Goal: Information Seeking & Learning: Learn about a topic

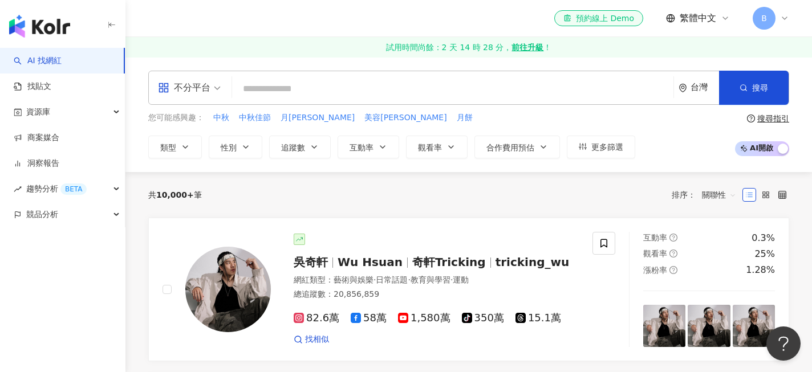
click at [369, 85] on input "search" at bounding box center [453, 89] width 432 height 22
type input "*"
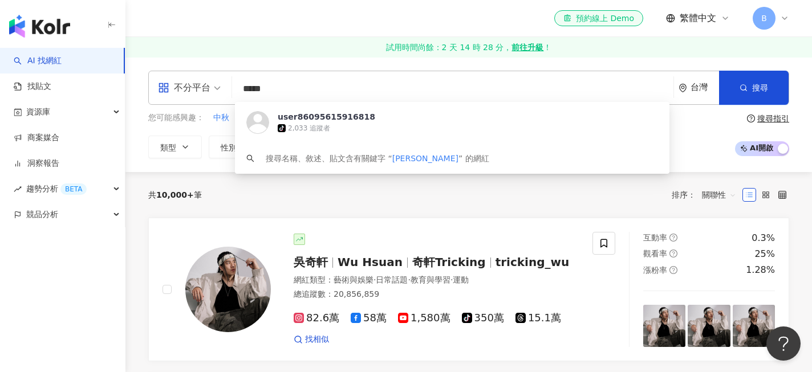
type input "****"
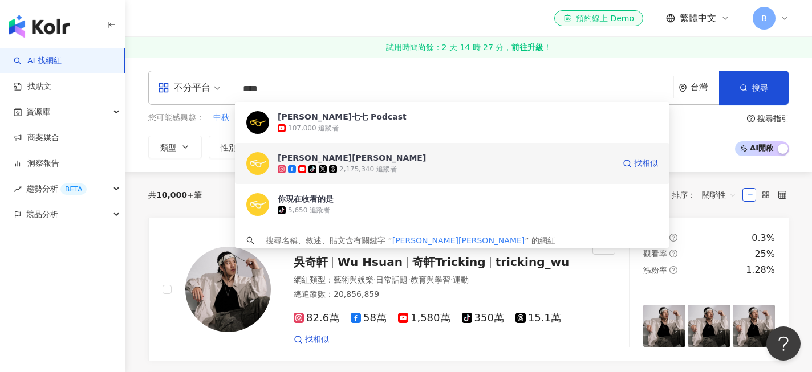
click at [383, 165] on div "2,175,340 追蹤者" at bounding box center [368, 170] width 58 height 10
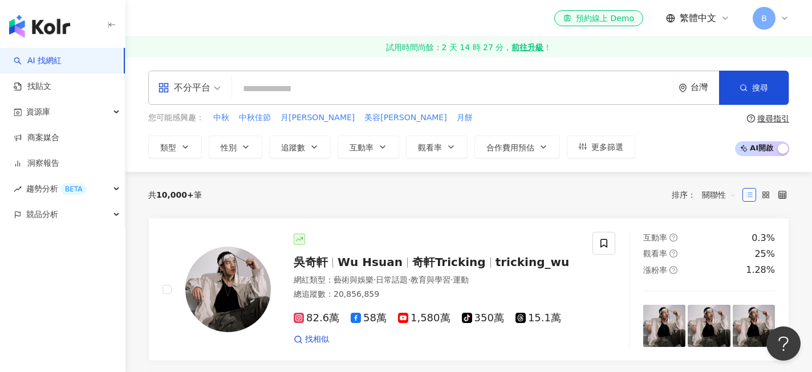
click at [283, 93] on input "search" at bounding box center [453, 89] width 432 height 22
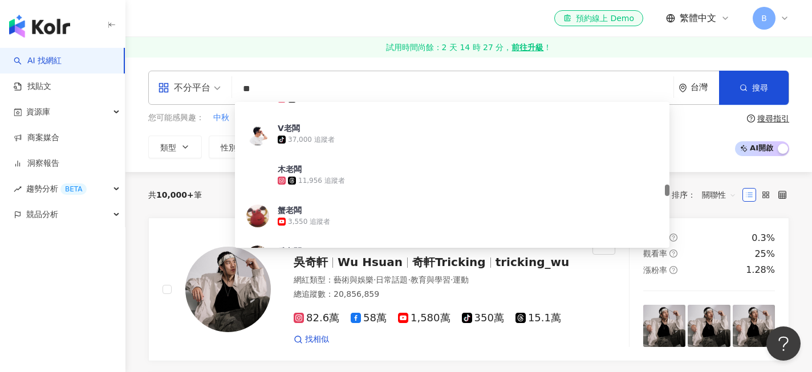
scroll to position [1140, 0]
type input "***"
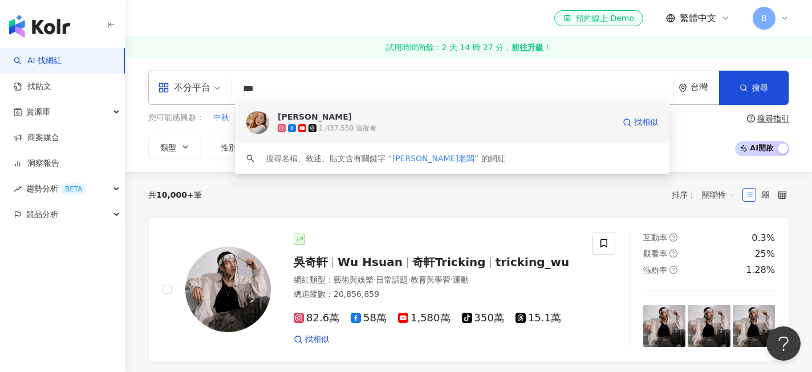
click at [328, 120] on span "周小葳" at bounding box center [446, 116] width 337 height 11
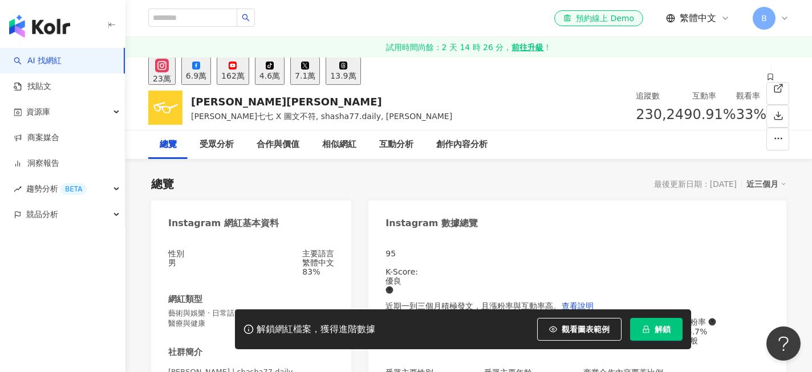
click at [245, 74] on div "162萬" at bounding box center [232, 75] width 23 height 9
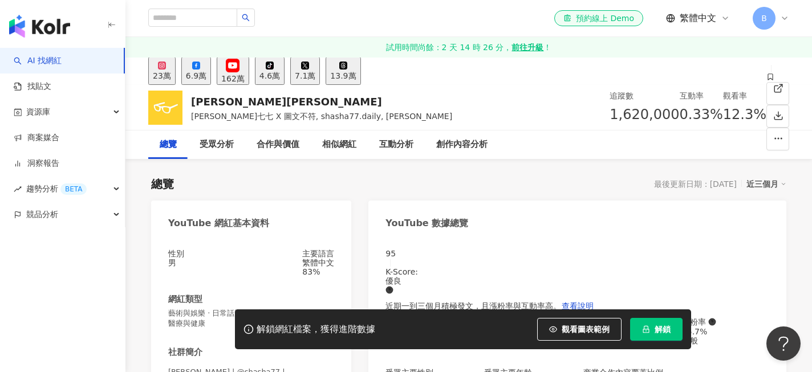
click at [171, 76] on div "23萬" at bounding box center [162, 75] width 18 height 9
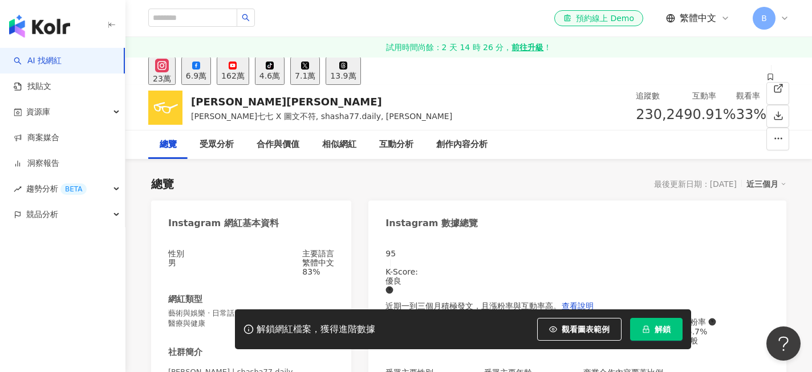
click at [245, 71] on div "162萬" at bounding box center [232, 75] width 23 height 9
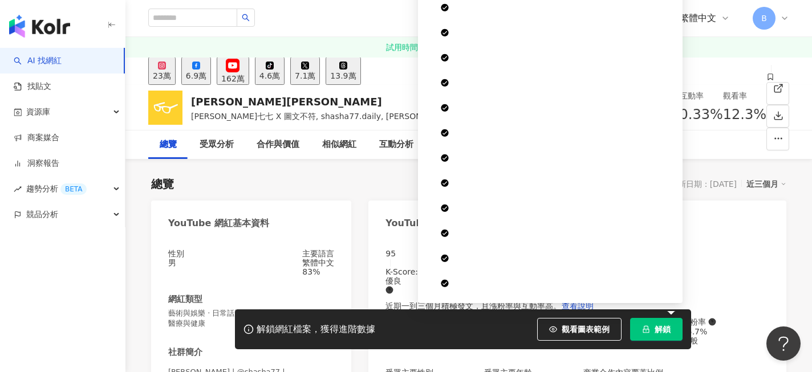
click at [648, 326] on icon "lock" at bounding box center [646, 329] width 6 height 7
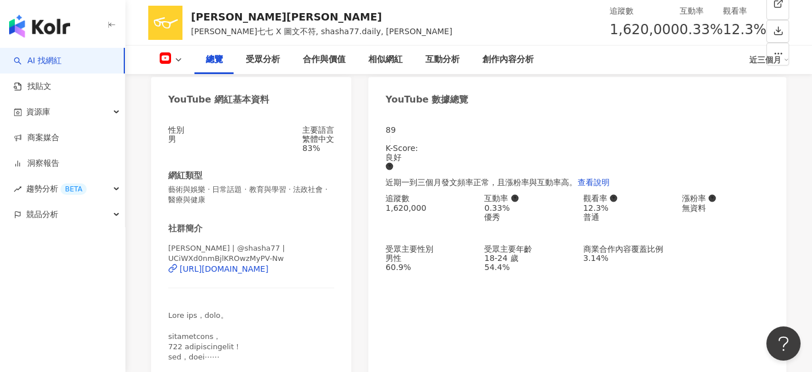
scroll to position [124, 0]
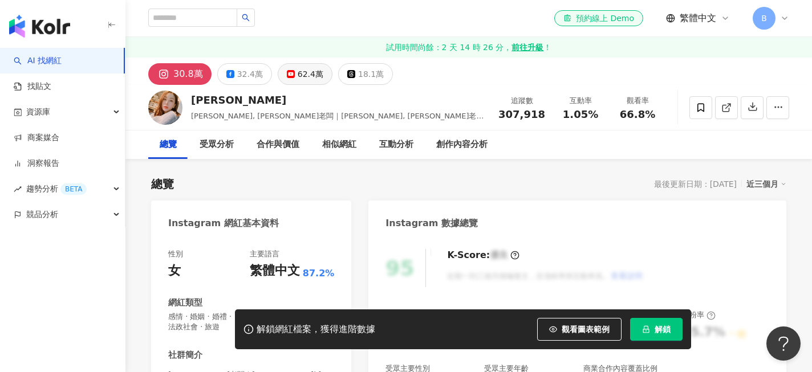
click at [291, 74] on icon at bounding box center [291, 74] width 8 height 8
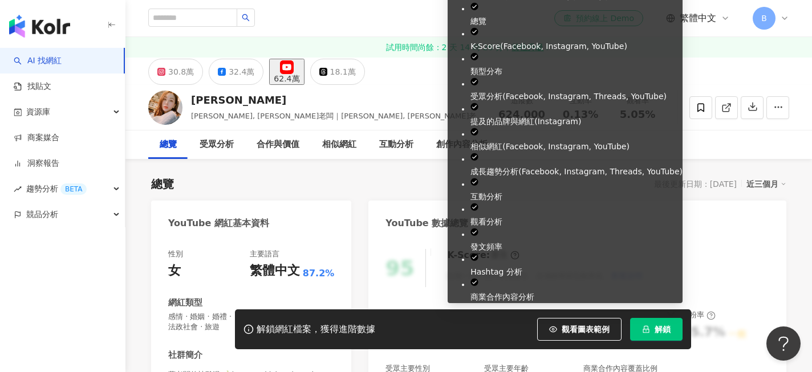
click at [659, 325] on span "解鎖" at bounding box center [663, 329] width 16 height 9
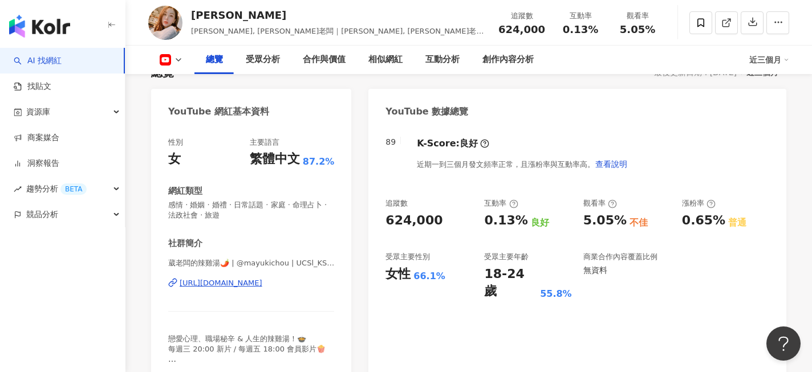
scroll to position [112, 0]
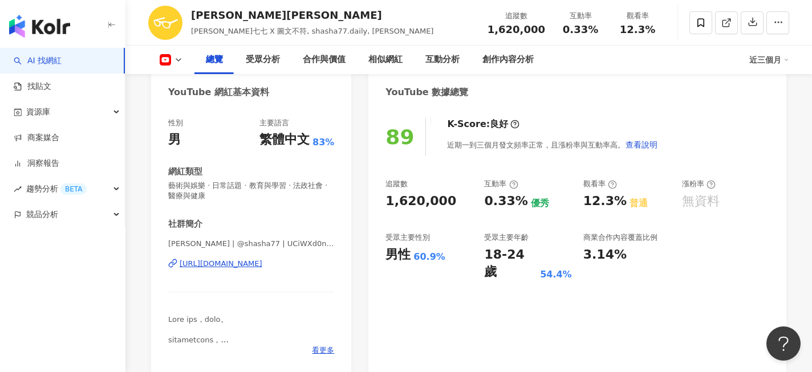
scroll to position [120, 0]
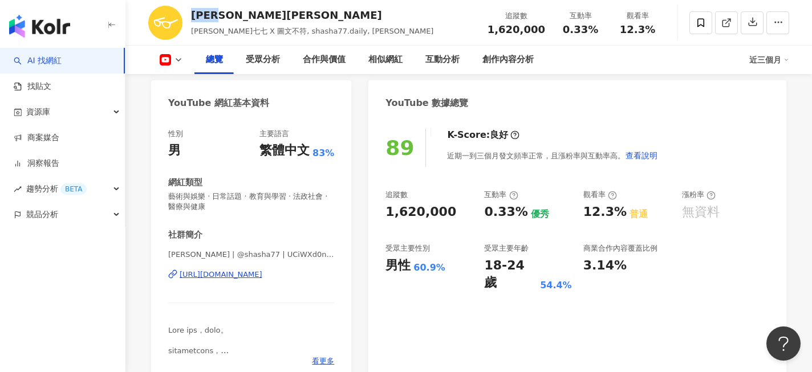
drag, startPoint x: 233, startPoint y: 15, endPoint x: 192, endPoint y: 13, distance: 41.1
click at [192, 13] on div "[PERSON_NAME][PERSON_NAME]" at bounding box center [312, 15] width 242 height 14
copy div "[PERSON_NAME][PERSON_NAME]"
click at [56, 24] on img "button" at bounding box center [39, 26] width 61 height 23
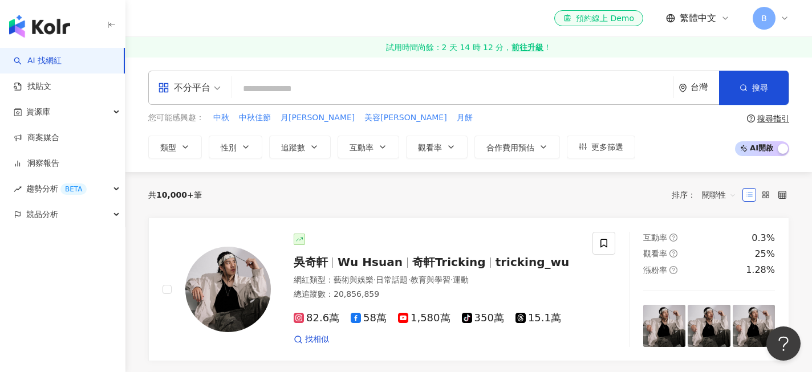
click at [779, 19] on div "B" at bounding box center [771, 18] width 37 height 23
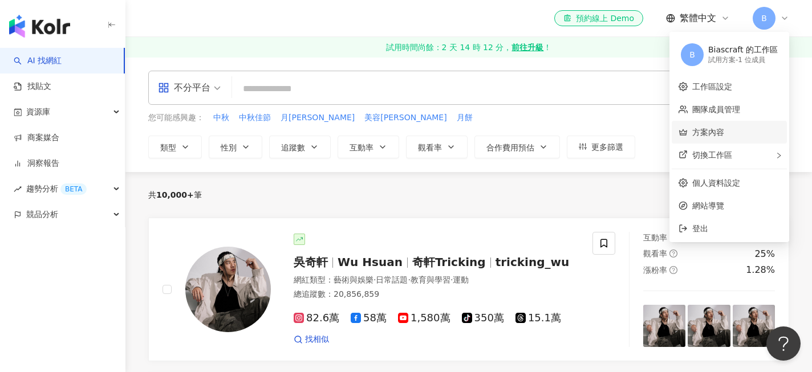
click at [709, 132] on link "方案內容" at bounding box center [708, 132] width 32 height 9
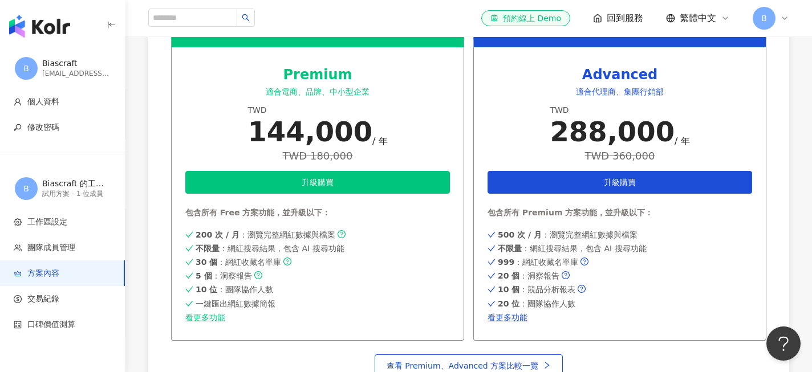
scroll to position [593, 0]
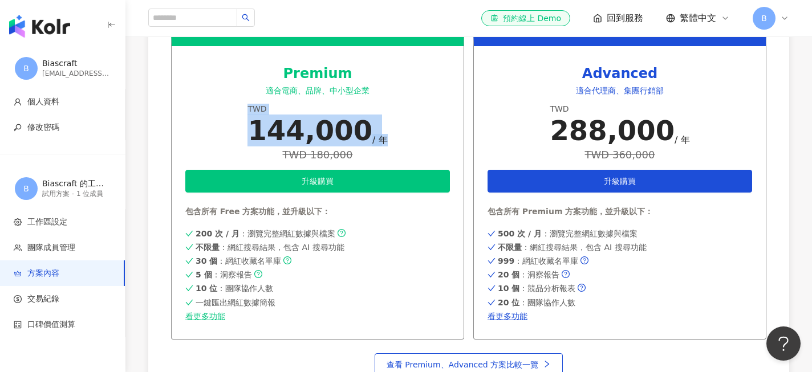
drag, startPoint x: 391, startPoint y: 134, endPoint x: 244, endPoint y: 107, distance: 149.1
click at [244, 107] on div "Premium 適合電商、品牌、中小型企業 TWD 144,000 / 年 TWD 180,000 升級購買 包含所有 Free 方案功能，並升級以下： 20…" at bounding box center [317, 187] width 293 height 305
copy div "TWD 144,000 / 年"
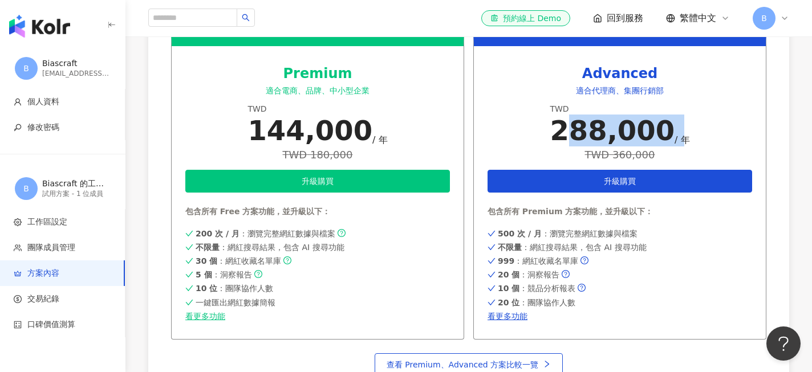
drag, startPoint x: 700, startPoint y: 124, endPoint x: 573, endPoint y: 132, distance: 127.4
click at [573, 132] on div "Advanced 適合代理商、集團行銷部 TWD 288,000 / 年 TWD 360,000 升級購買 包含所有 Premium 方案功能，並升級以下： …" at bounding box center [619, 187] width 293 height 305
click at [573, 132] on div "288,000" at bounding box center [612, 131] width 125 height 32
drag, startPoint x: 556, startPoint y: 106, endPoint x: 702, endPoint y: 144, distance: 150.4
click at [702, 144] on div "Advanced 適合代理商、集團行銷部 TWD 288,000 / 年 TWD 360,000 升級購買 包含所有 Premium 方案功能，並升級以下： …" at bounding box center [619, 187] width 293 height 305
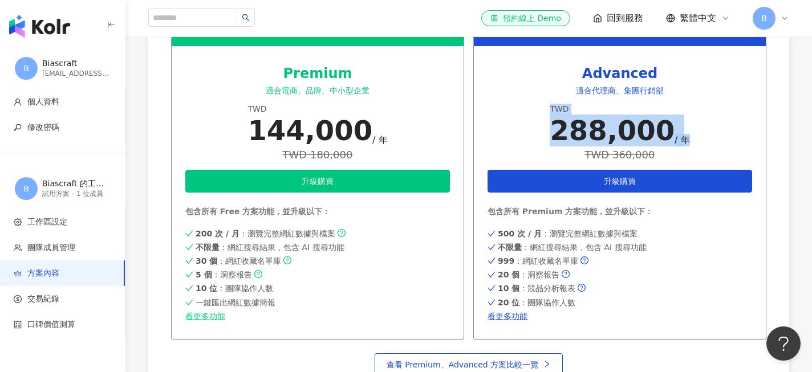
copy div "TWD 288,000 / 年"
click at [696, 137] on div "Advanced 適合代理商、集團行銷部 TWD 288,000 / 年 TWD 360,000 升級購買 包含所有 Premium 方案功能，並升級以下： …" at bounding box center [619, 187] width 293 height 305
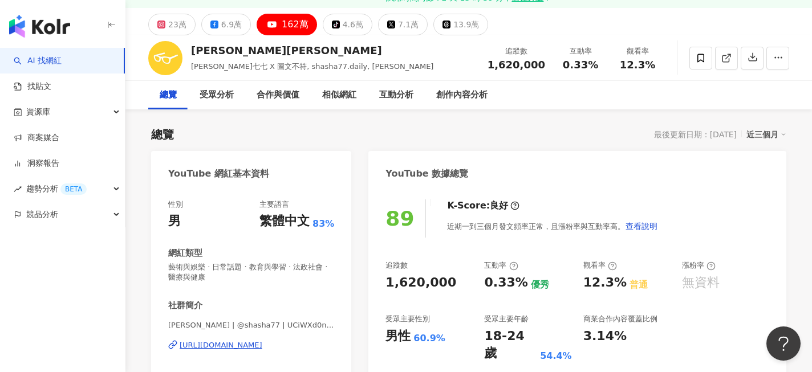
scroll to position [56, 0]
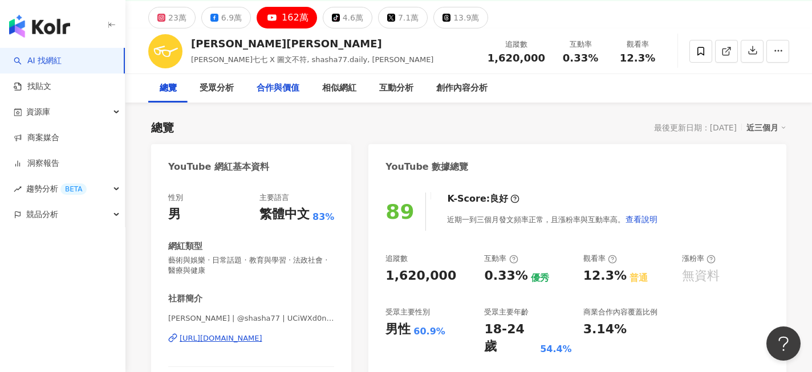
click at [278, 88] on div "合作與價值" at bounding box center [278, 89] width 43 height 14
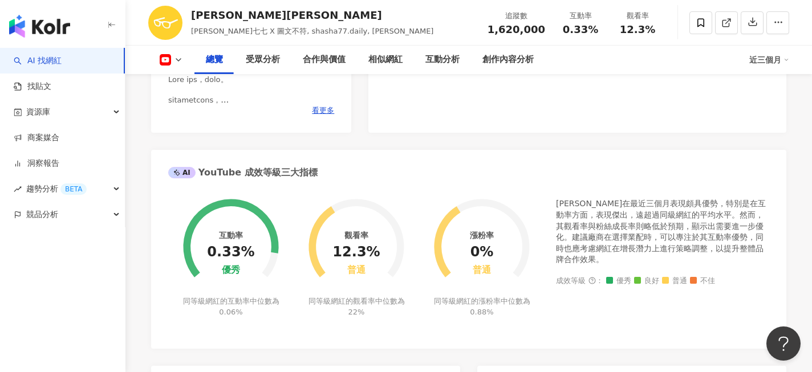
scroll to position [396, 0]
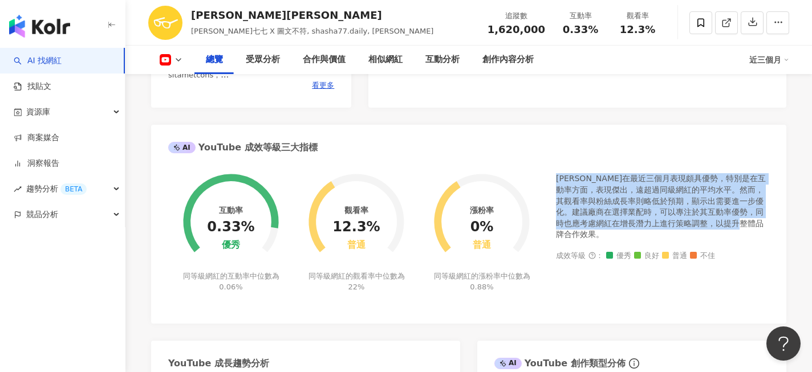
drag, startPoint x: 557, startPoint y: 177, endPoint x: 749, endPoint y: 218, distance: 196.5
click at [749, 218] on div "[PERSON_NAME]在最近三個月表現頗具優勢，特別是在互動率方面，表現傑出，遠超過同級網紅的平均水平。然而，其觀看率與粉絲成長率則略低於預期，顯示出需要…" at bounding box center [662, 206] width 213 height 67
copy div "[PERSON_NAME]在最近三個月表現頗具優勢，特別是在互動率方面，表現傑出，遠超過同級網紅的平均水平。然而，其觀看率與粉絲成長率則略低於預期，顯示出需要…"
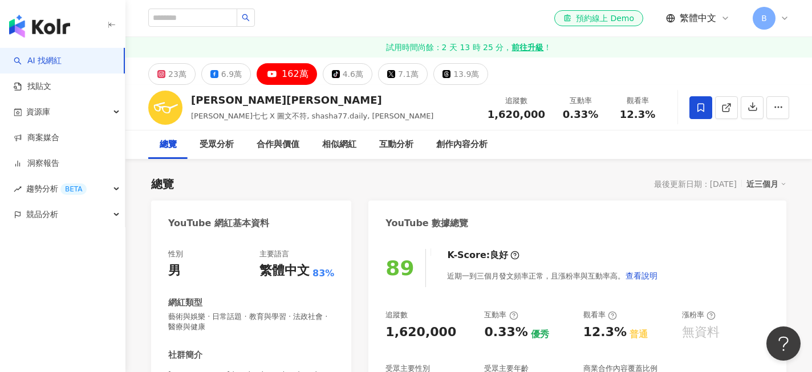
scroll to position [0, 0]
click at [704, 108] on icon at bounding box center [701, 107] width 7 height 9
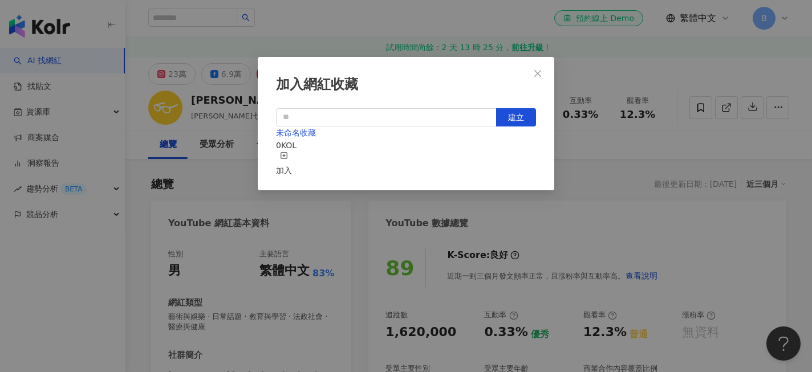
click at [292, 155] on div "加入" at bounding box center [284, 164] width 16 height 25
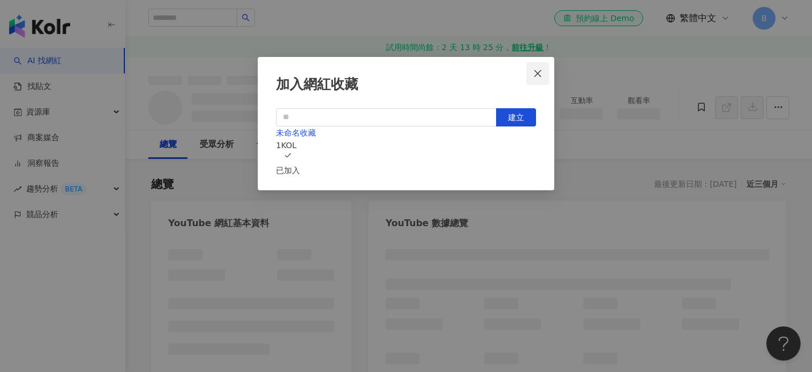
click at [537, 72] on icon "close" at bounding box center [537, 73] width 7 height 7
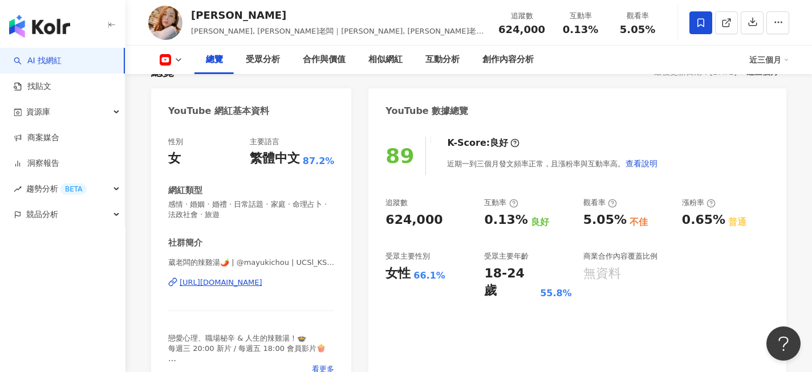
click at [700, 22] on icon at bounding box center [701, 23] width 10 height 10
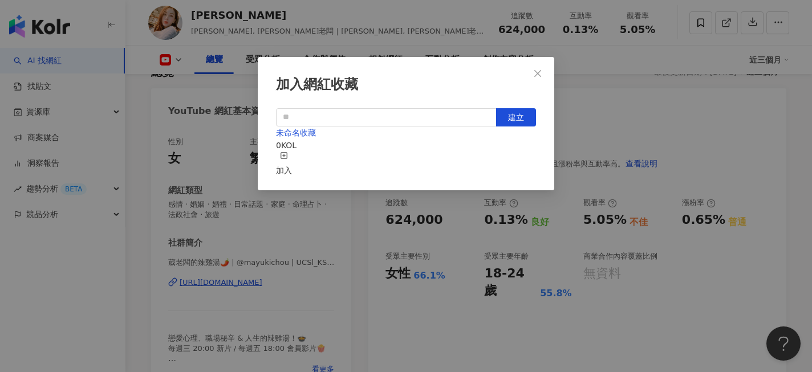
click at [288, 154] on icon "button" at bounding box center [284, 156] width 8 height 8
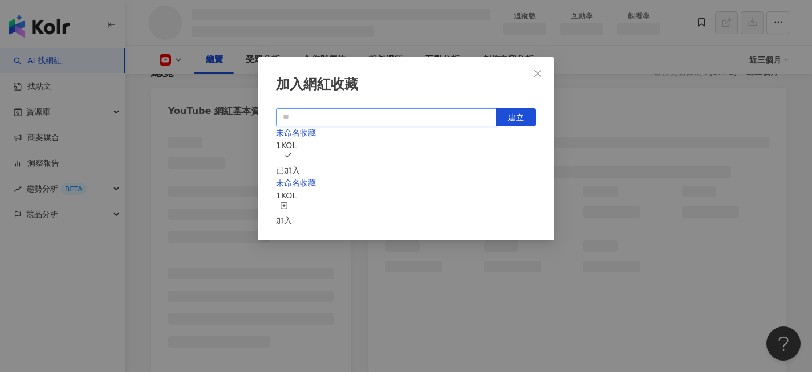
click at [412, 123] on input "text" at bounding box center [386, 117] width 221 height 18
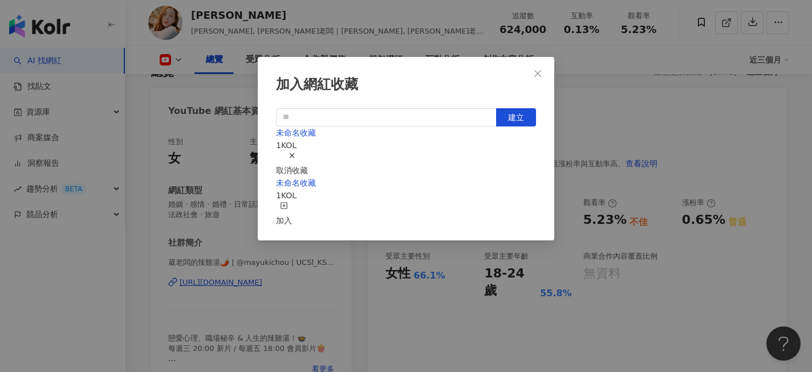
click at [308, 153] on div "取消收藏" at bounding box center [292, 164] width 32 height 25
click at [292, 202] on div "加入" at bounding box center [284, 214] width 16 height 25
click at [540, 72] on icon "close" at bounding box center [537, 73] width 9 height 9
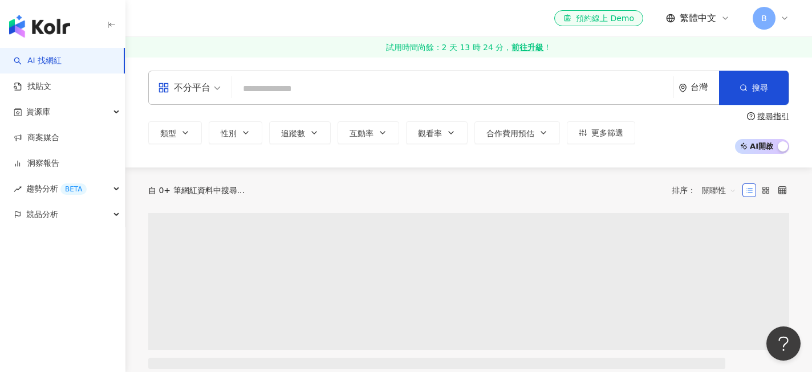
click at [399, 90] on input "search" at bounding box center [453, 89] width 432 height 22
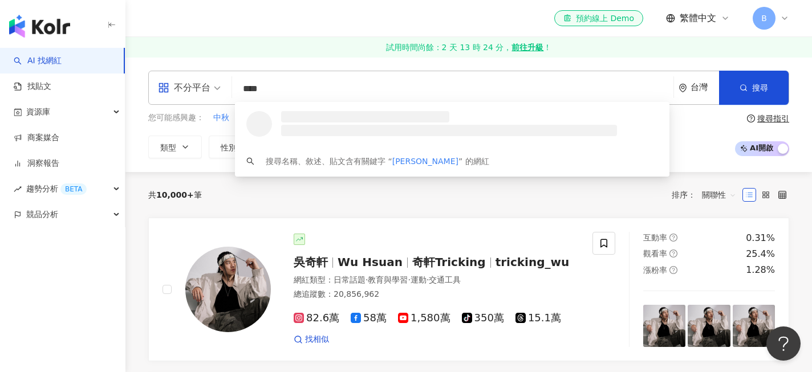
type input "***"
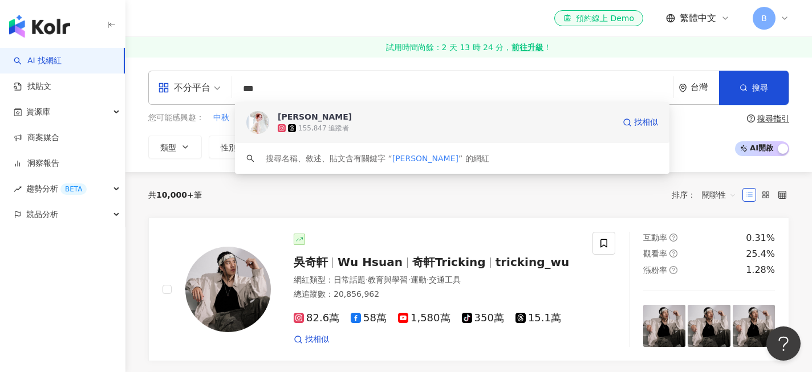
click at [282, 116] on div "張可芙" at bounding box center [315, 116] width 74 height 11
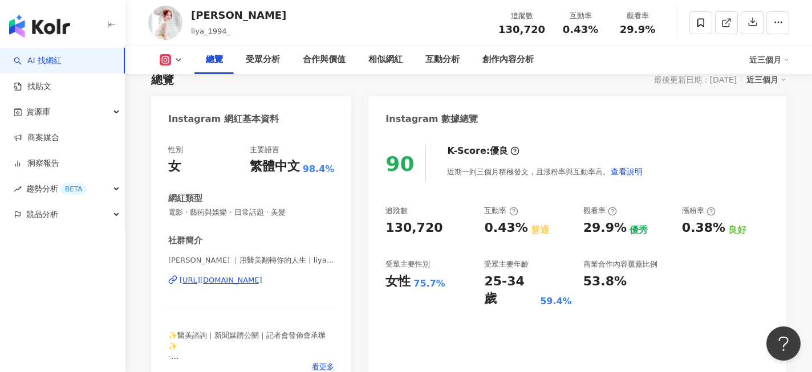
scroll to position [111, 0]
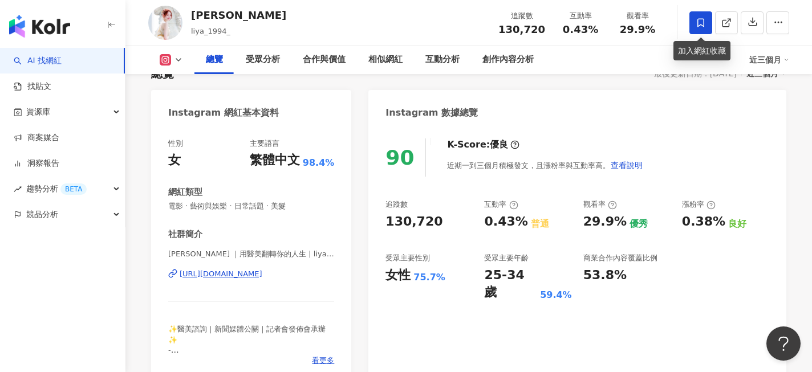
click at [707, 23] on span at bounding box center [701, 22] width 23 height 23
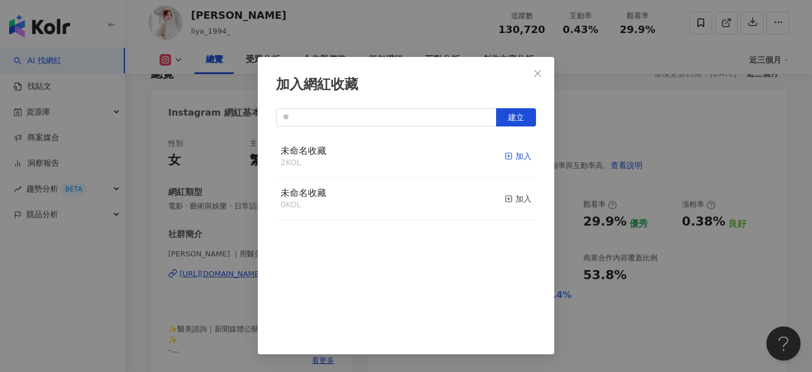
click at [521, 156] on div "加入" at bounding box center [518, 156] width 27 height 13
click at [537, 74] on icon "close" at bounding box center [537, 73] width 7 height 7
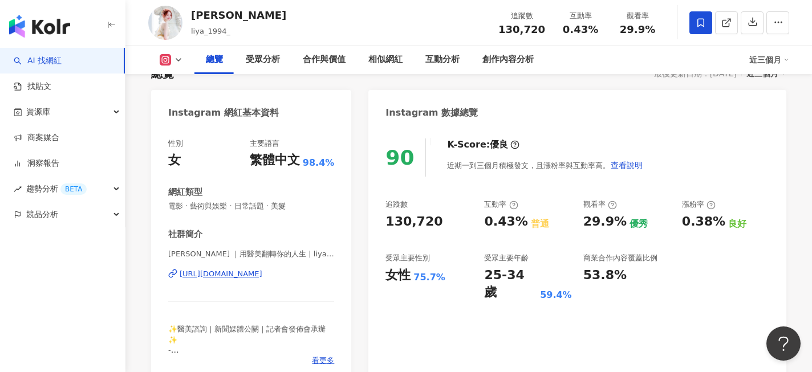
click at [541, 72] on div "加入網紅收藏 建立 未命名收藏 3 KOL 已加入 未命名收藏 0 KOL 加入" at bounding box center [406, 186] width 812 height 372
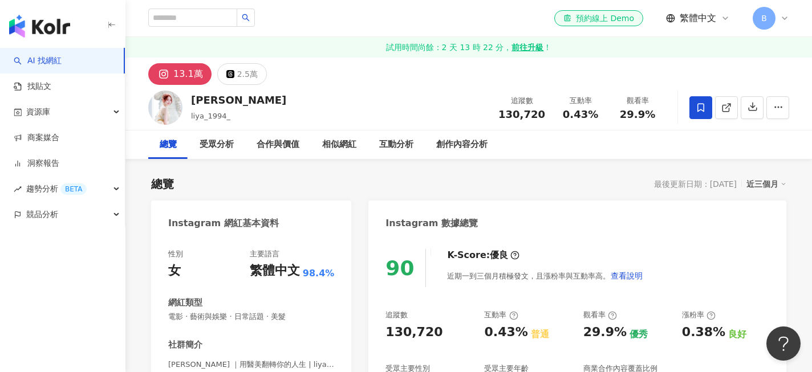
scroll to position [0, 0]
